Goal: Find specific page/section: Find specific page/section

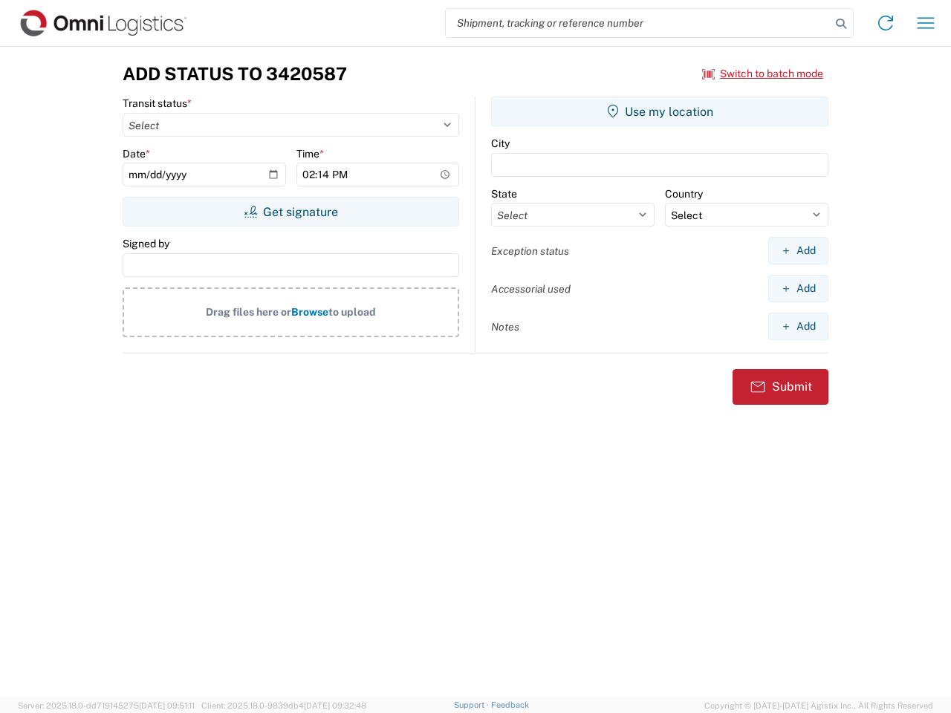
click at [638, 23] on input "search" at bounding box center [638, 23] width 385 height 28
click at [841, 24] on icon at bounding box center [840, 23] width 21 height 21
click at [885, 23] on icon at bounding box center [886, 23] width 24 height 24
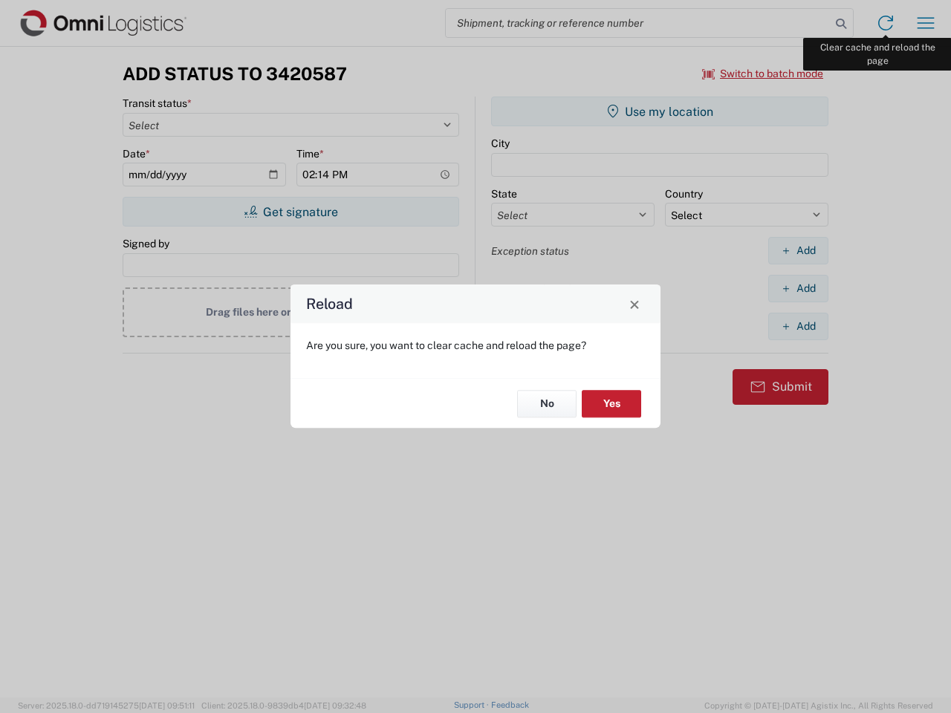
click at [926, 23] on div "Reload Are you sure, you want to clear cache and reload the page? No Yes" at bounding box center [475, 356] width 951 height 713
click at [763, 74] on div "Reload Are you sure, you want to clear cache and reload the page? No Yes" at bounding box center [475, 356] width 951 height 713
click at [290, 212] on div "Reload Are you sure, you want to clear cache and reload the page? No Yes" at bounding box center [475, 356] width 951 height 713
click at [660, 111] on div "Reload Are you sure, you want to clear cache and reload the page? No Yes" at bounding box center [475, 356] width 951 height 713
click at [798, 250] on div "Reload Are you sure, you want to clear cache and reload the page? No Yes" at bounding box center [475, 356] width 951 height 713
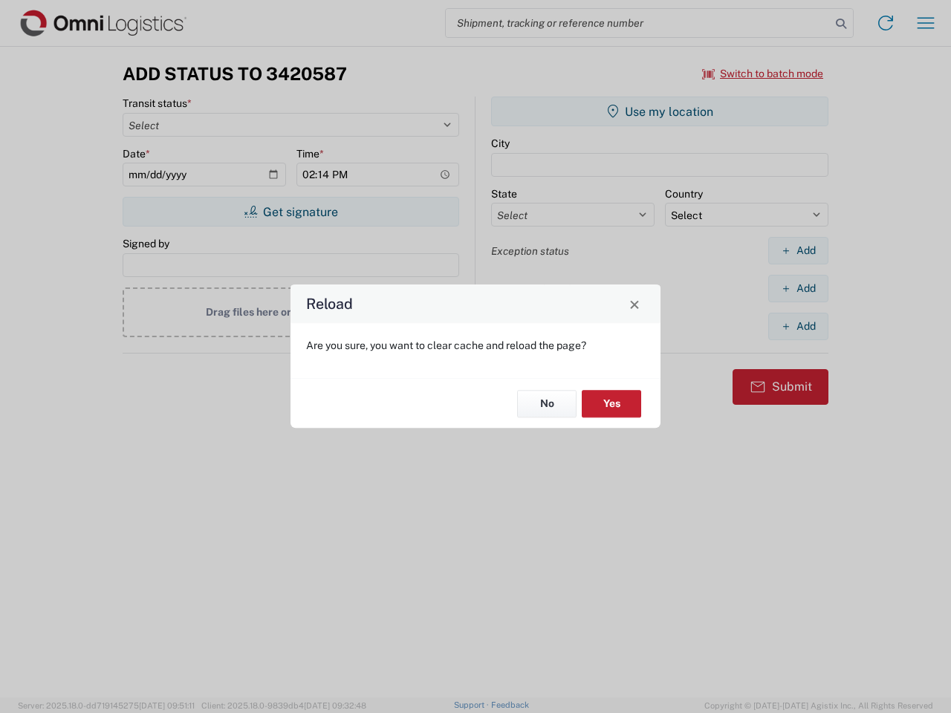
click at [798, 288] on div "Reload Are you sure, you want to clear cache and reload the page? No Yes" at bounding box center [475, 356] width 951 height 713
click at [798, 326] on div "Reload Are you sure, you want to clear cache and reload the page? No Yes" at bounding box center [475, 356] width 951 height 713
